Goal: Complete application form: Complete application form

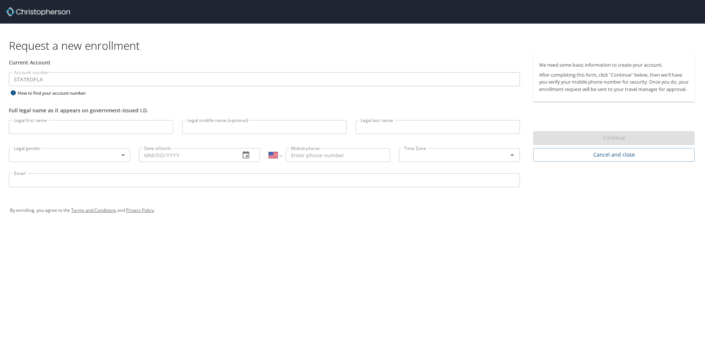
select select "US"
click at [112, 131] on input "Legal first name" at bounding box center [91, 127] width 164 height 14
type input "[PERSON_NAME]"
type input "[DATE]"
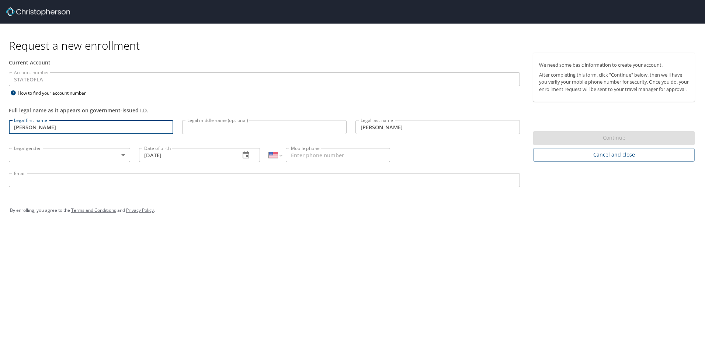
type input "[PHONE_NUMBER]"
type input "[EMAIL_ADDRESS][DOMAIN_NAME]"
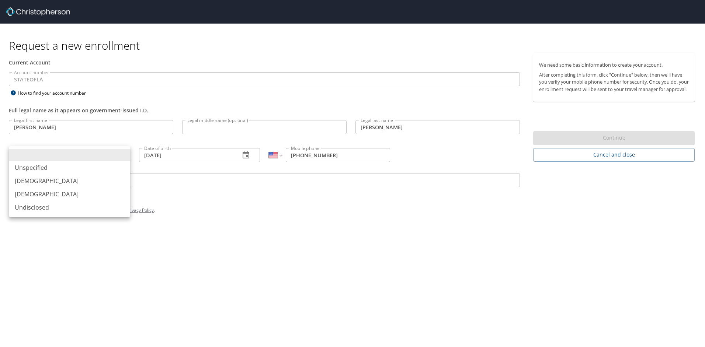
click at [118, 156] on body "Request a new enrollment Current Account Account number STATEOFLA Account numbe…" at bounding box center [352, 173] width 705 height 347
click at [49, 198] on li "[DEMOGRAPHIC_DATA]" at bounding box center [69, 194] width 121 height 13
type input "[DEMOGRAPHIC_DATA]"
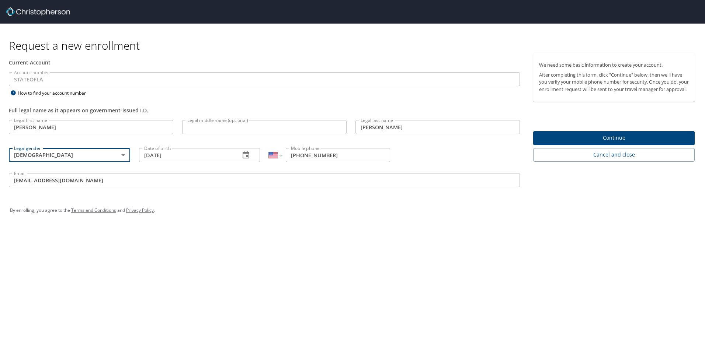
click at [608, 143] on span "Continue" at bounding box center [614, 137] width 150 height 9
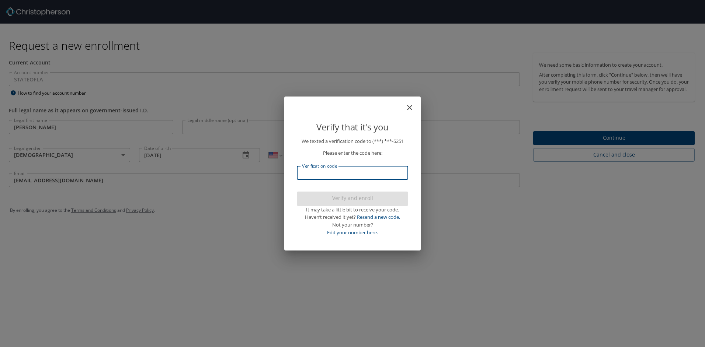
click at [366, 177] on input "Verification code" at bounding box center [352, 173] width 111 height 14
type input "608507"
click at [363, 195] on span "Verify and enroll" at bounding box center [353, 198] width 100 height 9
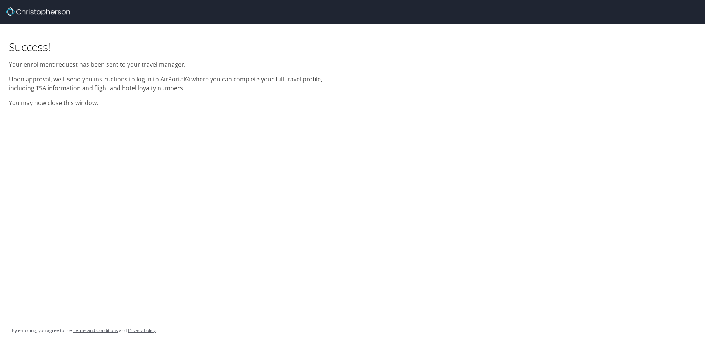
click at [255, 74] on div "Success! Your enrollment request has been sent to your travel manager. Upon app…" at bounding box center [175, 68] width 343 height 88
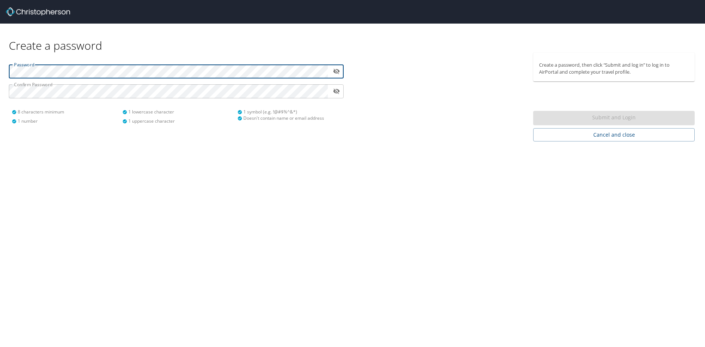
click at [336, 69] on icon "toggle password visibility" at bounding box center [336, 71] width 7 height 7
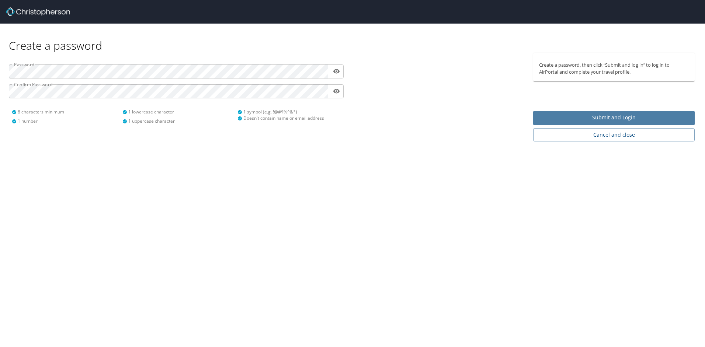
click at [597, 119] on span "Submit and Login" at bounding box center [614, 117] width 150 height 9
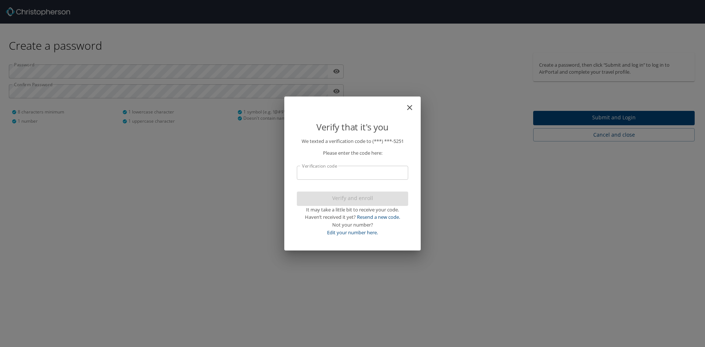
click at [346, 176] on input "Verification code" at bounding box center [352, 173] width 111 height 14
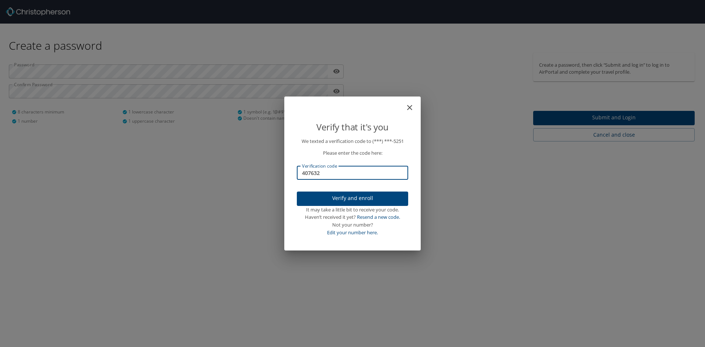
type input "407632"
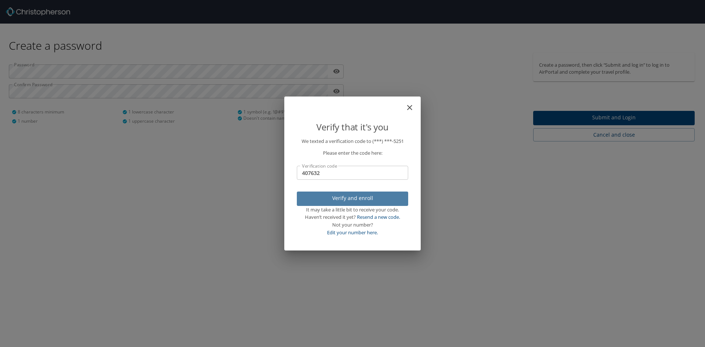
click at [357, 200] on span "Verify and enroll" at bounding box center [353, 198] width 100 height 9
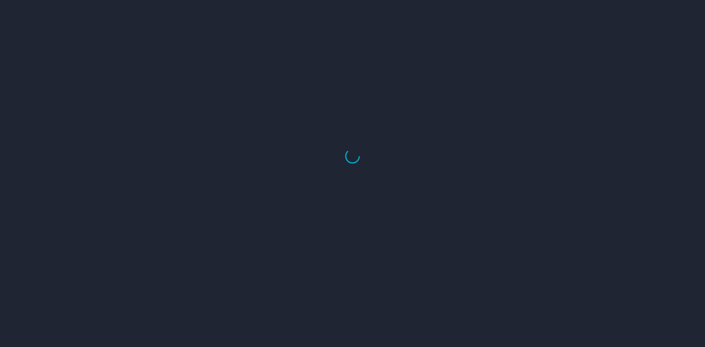
select select "US"
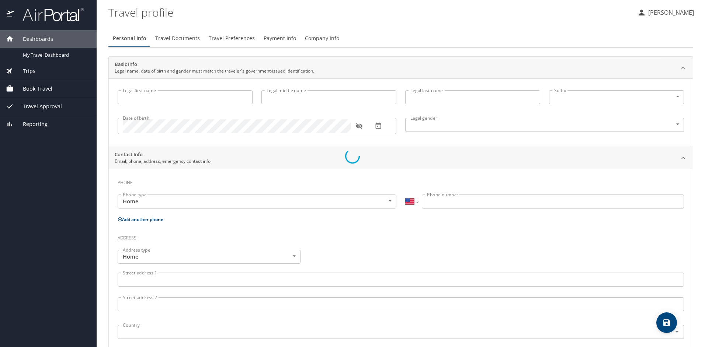
type input "[PERSON_NAME]"
type input "[DEMOGRAPHIC_DATA]"
select select "US"
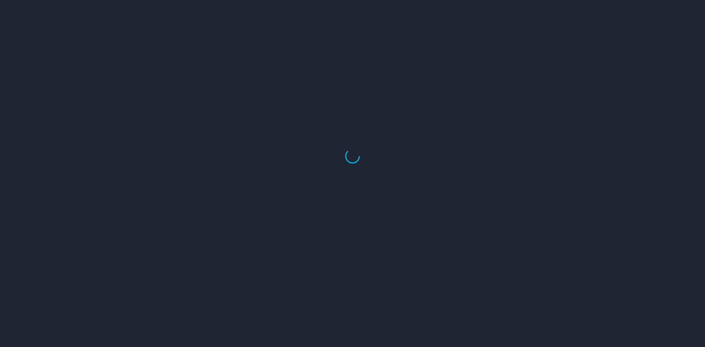
select select "US"
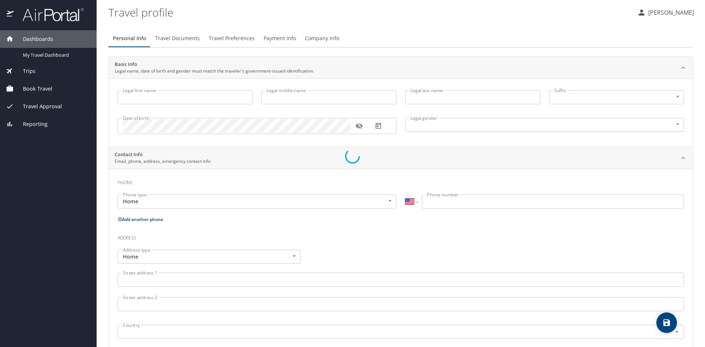
type input "[PERSON_NAME]"
type input "[DEMOGRAPHIC_DATA]"
select select "US"
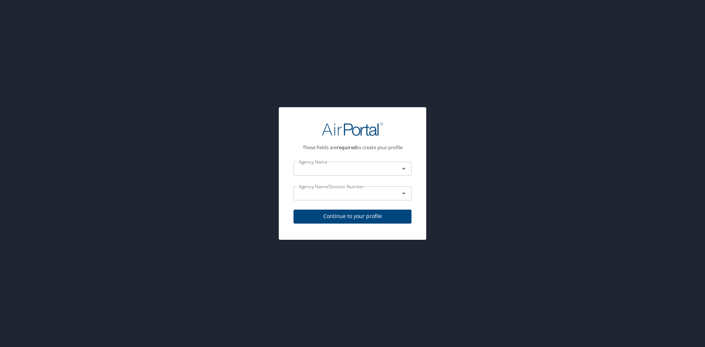
click at [376, 170] on input "text" at bounding box center [342, 169] width 92 height 10
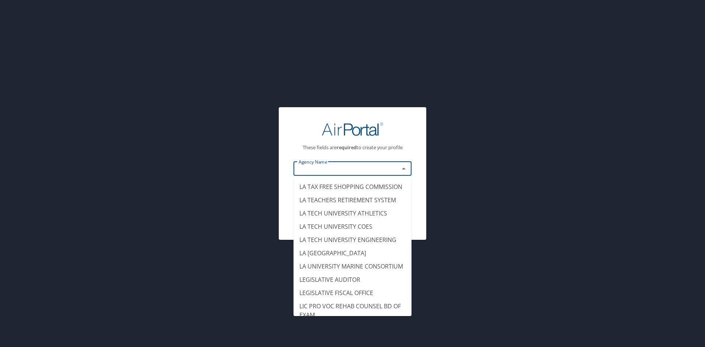
scroll to position [4201, 0]
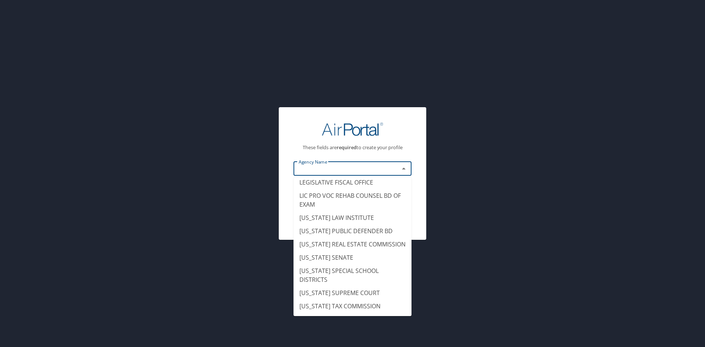
click at [335, 83] on li "LA TAX FREE SHOPPING COMMISSION" at bounding box center [352, 76] width 118 height 13
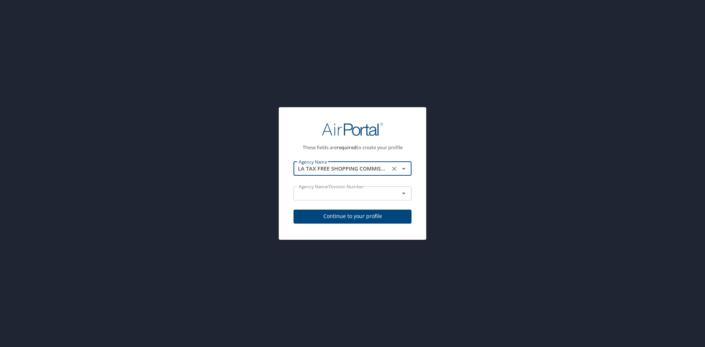
click at [402, 168] on icon "Open" at bounding box center [404, 169] width 4 height 2
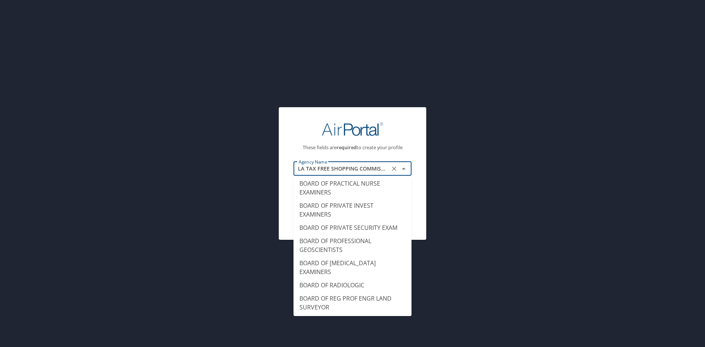
scroll to position [572, 0]
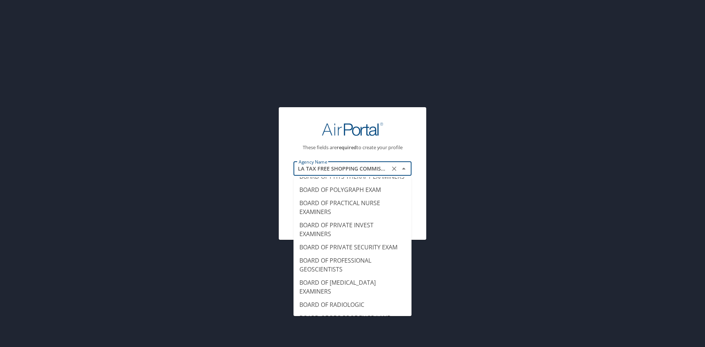
click at [489, 199] on div "These fields are required to create your profile Agency Name LA TAX FREE SHOPPI…" at bounding box center [352, 173] width 705 height 347
type input "STATE POLICE RETIREMENT SYSTEM"
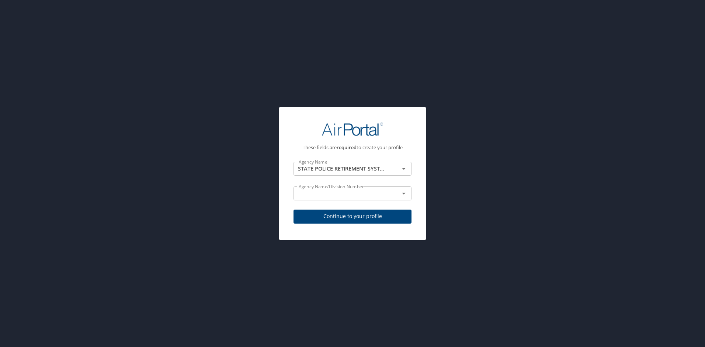
click at [376, 191] on input "text" at bounding box center [342, 194] width 92 height 10
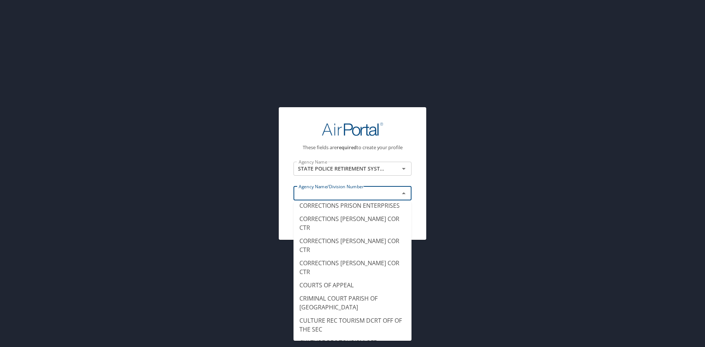
scroll to position [1253, 0]
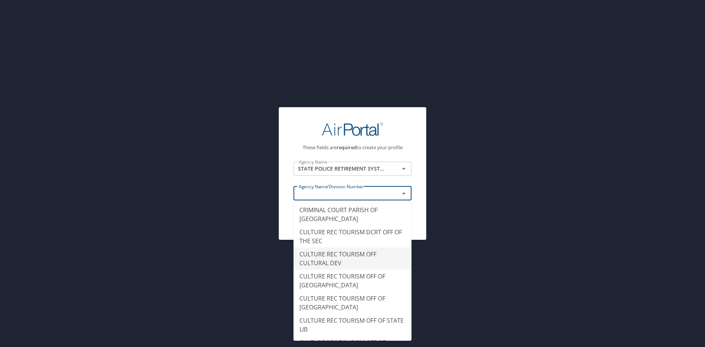
click at [494, 223] on div "These fields are required to create your profile Agency Name STATE POLICE RETIR…" at bounding box center [352, 173] width 705 height 347
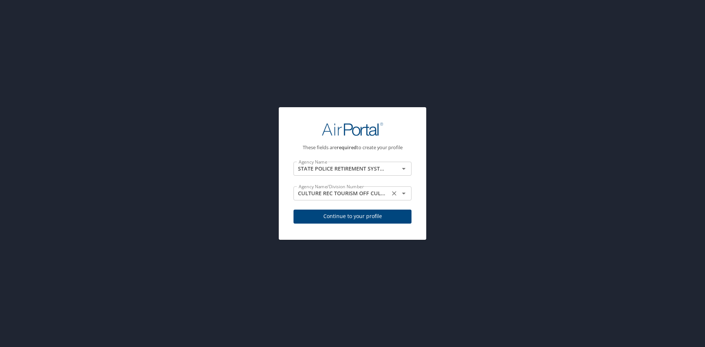
click at [358, 192] on input "CULTURE REC TOURISM OFF CULTURAL DEV" at bounding box center [342, 194] width 92 height 10
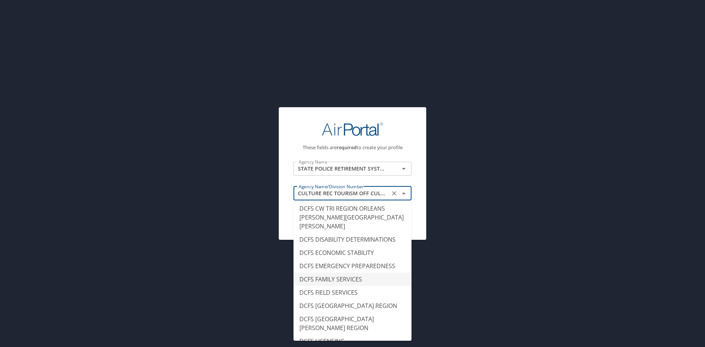
scroll to position [1695, 0]
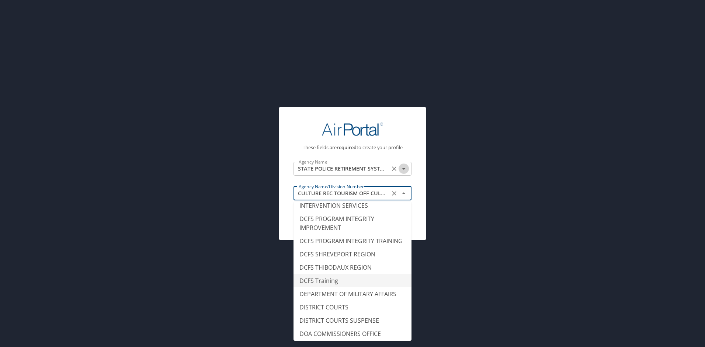
click at [401, 167] on icon "Open" at bounding box center [403, 168] width 9 height 9
type input "DCFS Training"
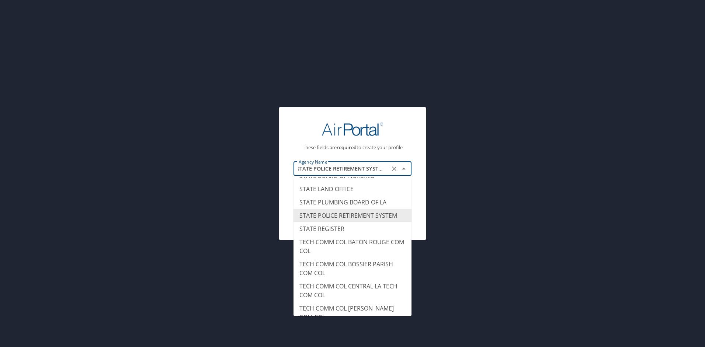
scroll to position [7323, 0]
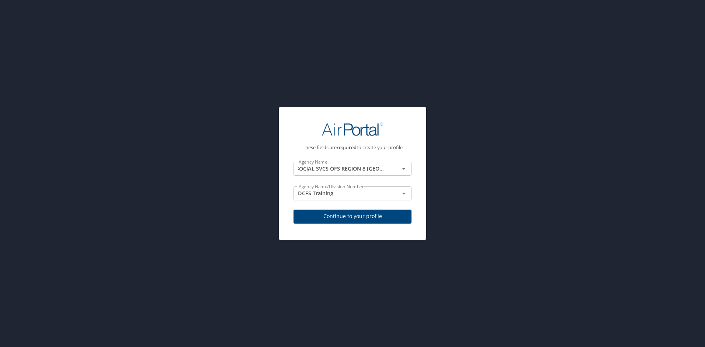
click at [433, 125] on div "These fields are required to create your profile Agency Name SOCIAL SVCS OFS RE…" at bounding box center [352, 173] width 705 height 347
click at [402, 171] on icon "Open" at bounding box center [403, 168] width 9 height 9
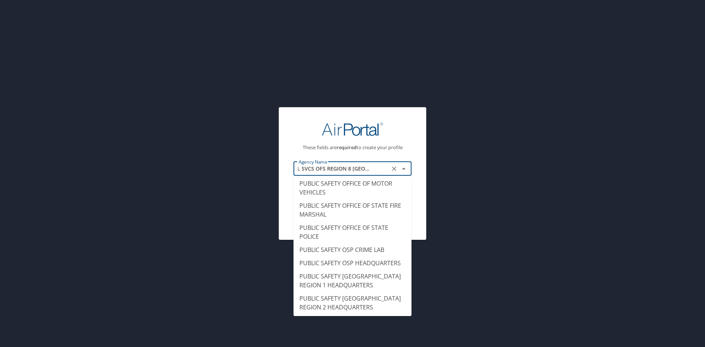
scroll to position [6222, 0]
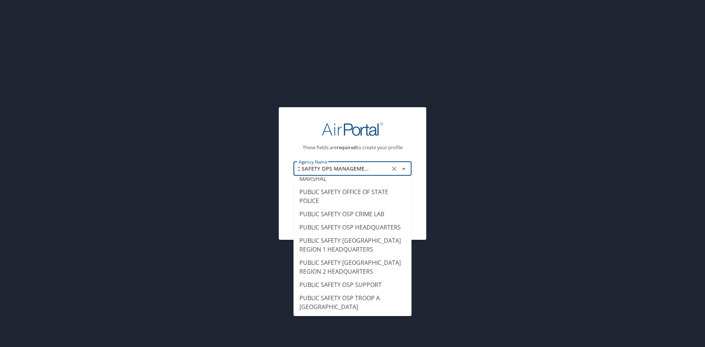
click at [501, 283] on div "These fields are required to create your profile Agency Name PUBLIC SAFETY DPS …" at bounding box center [352, 173] width 705 height 347
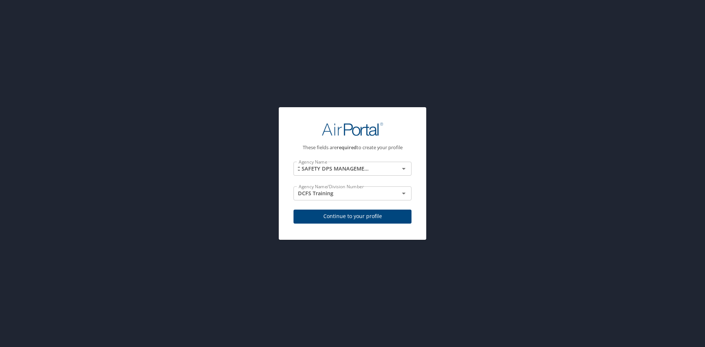
scroll to position [0, 0]
click at [409, 166] on div "PUBLIC SAFETY DPS MANAGEMENT FINANCE Agency Name" at bounding box center [352, 169] width 118 height 14
click at [402, 169] on icon "Open" at bounding box center [403, 168] width 9 height 9
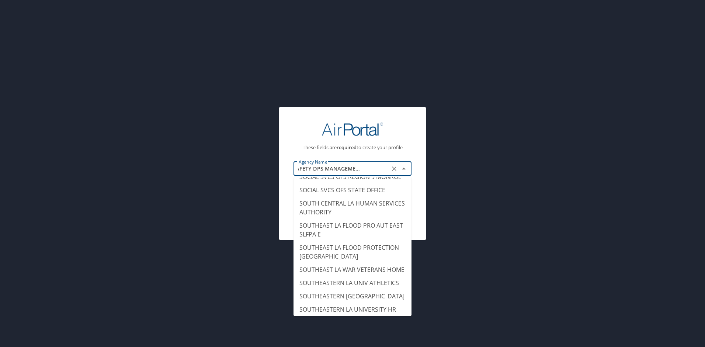
scroll to position [10341, 0]
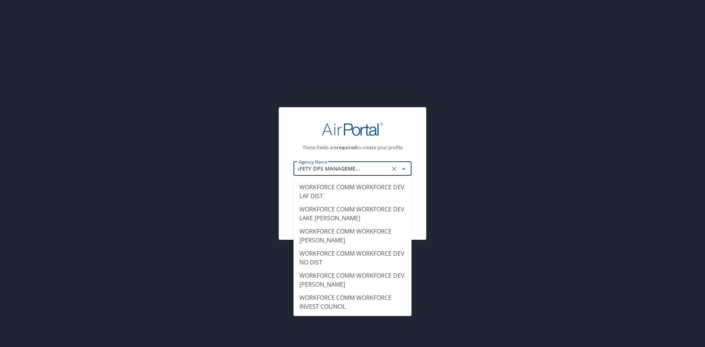
type input "OFFICE OF STATE UNIFORM PAYROLL"
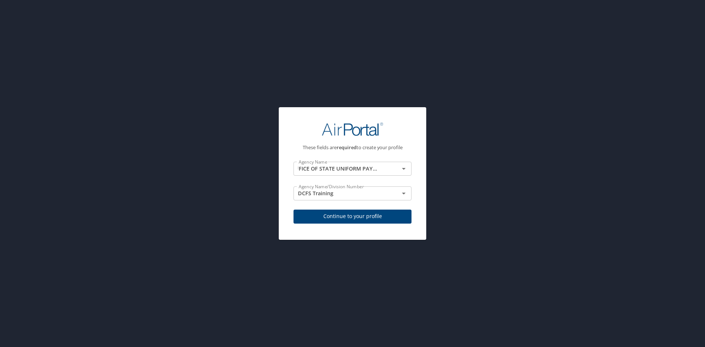
click at [512, 259] on div "These fields are required to create your profile Agency Name OFFICE OF STATE UN…" at bounding box center [352, 173] width 705 height 347
click at [403, 194] on icon "Open" at bounding box center [404, 194] width 4 height 2
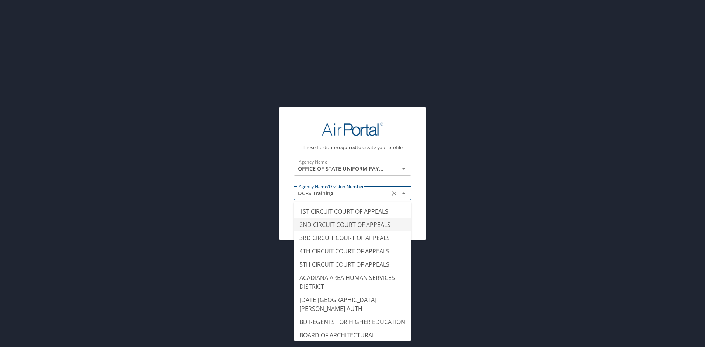
type input "2ND CIRCUIT COURT OF APPEALS"
click at [450, 181] on div "These fields are required to create your profile Agency Name OFFICE OF STATE UN…" at bounding box center [352, 173] width 705 height 347
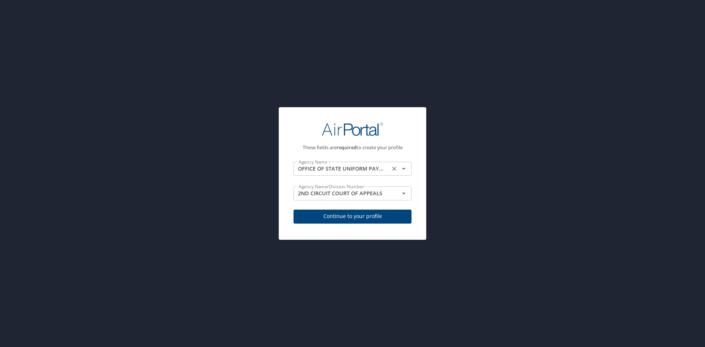
click at [406, 170] on icon "Open" at bounding box center [403, 168] width 9 height 9
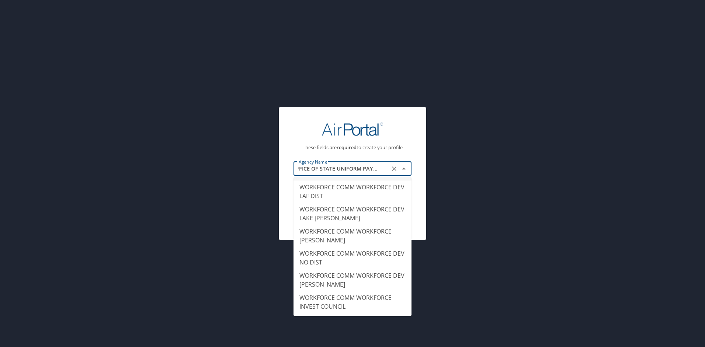
scroll to position [10341, 0]
type input "WORKFORCE COMM WORKFORCE DEV MONROE"
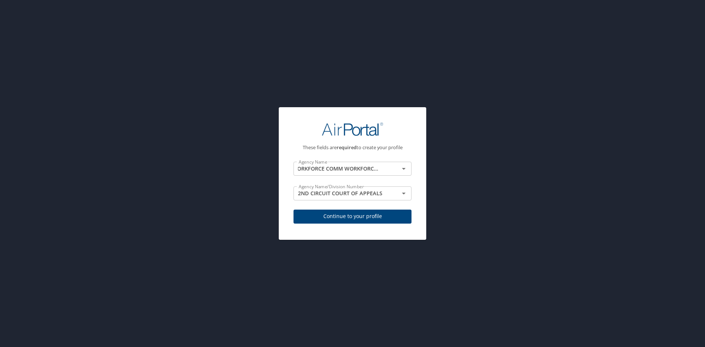
click at [105, 114] on div "These fields are required to create your profile Agency Name WORKFORCE COMM WOR…" at bounding box center [352, 173] width 705 height 347
